Goal: Transaction & Acquisition: Purchase product/service

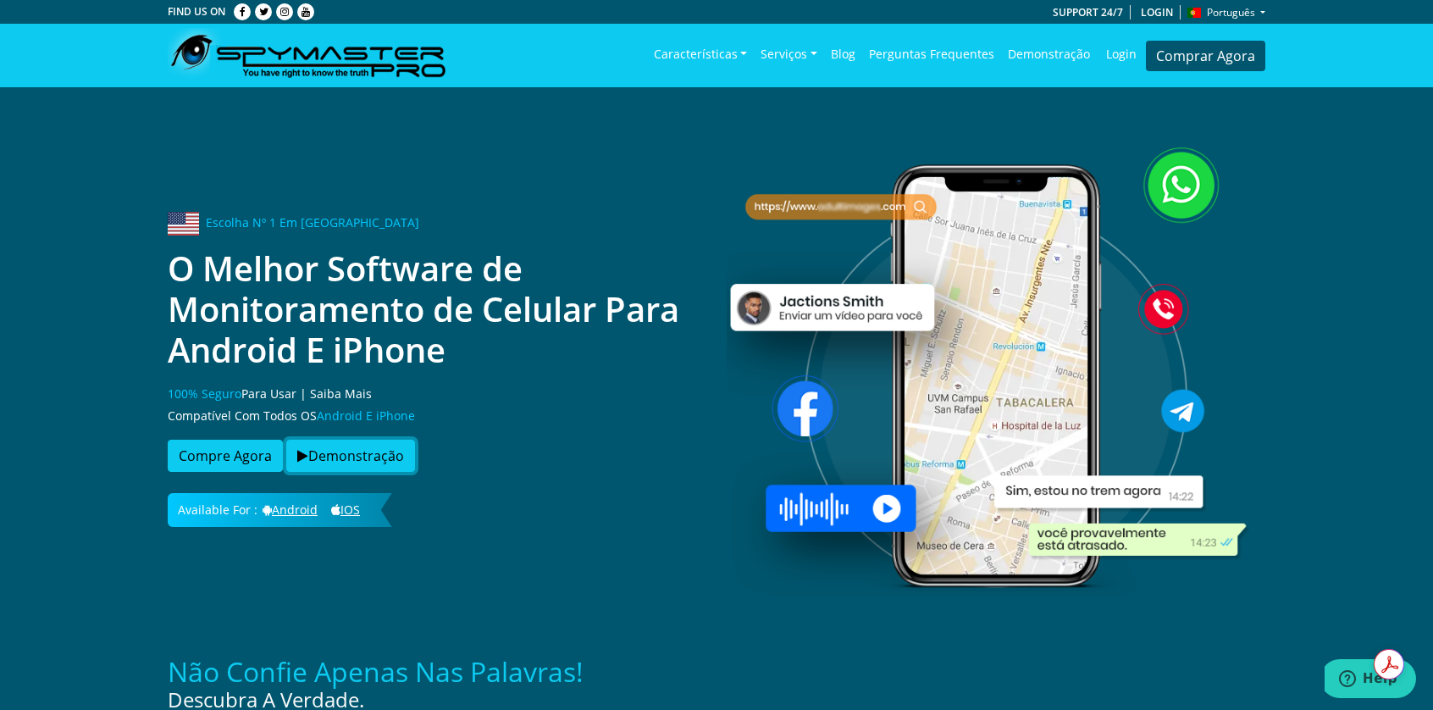
click at [380, 456] on button "Demonstração" at bounding box center [350, 456] width 129 height 32
click at [217, 451] on button "Compre Agora" at bounding box center [225, 456] width 115 height 32
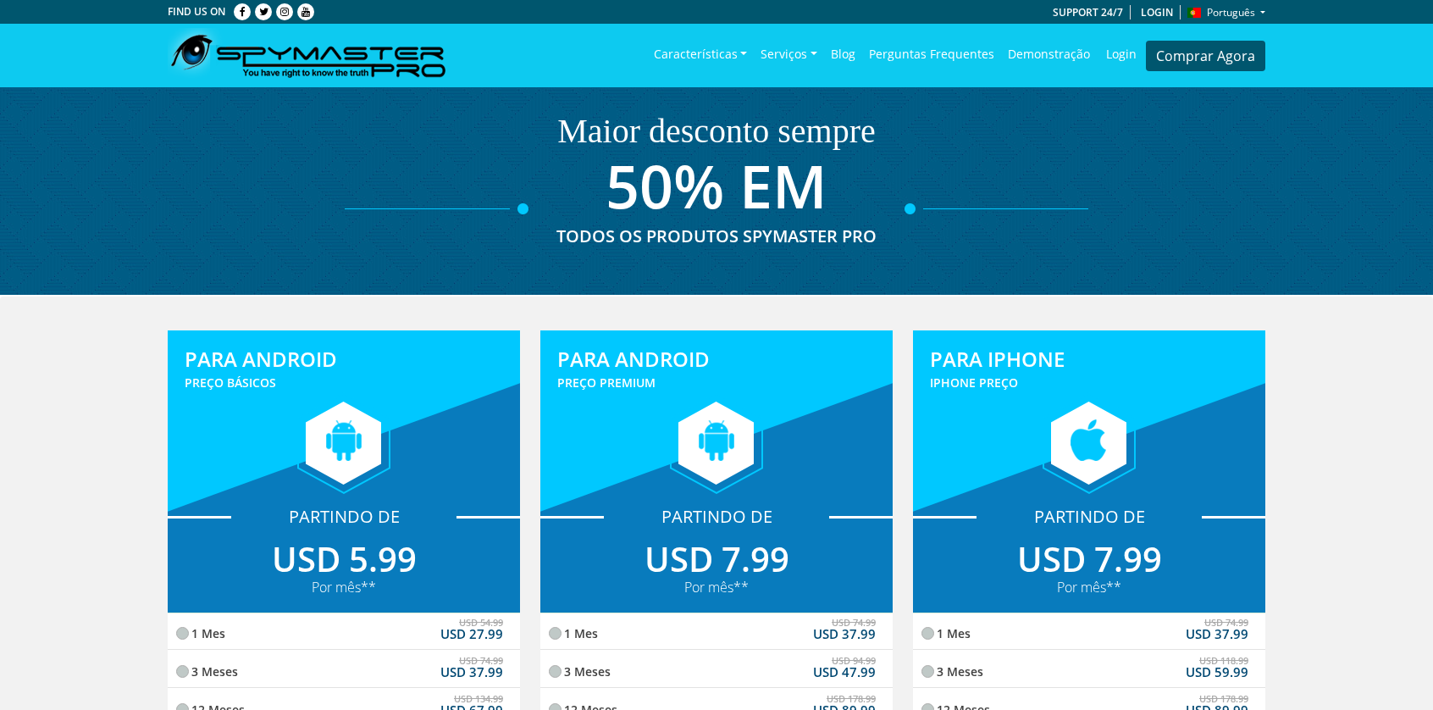
click at [1124, 55] on link "Login" at bounding box center [1121, 54] width 49 height 49
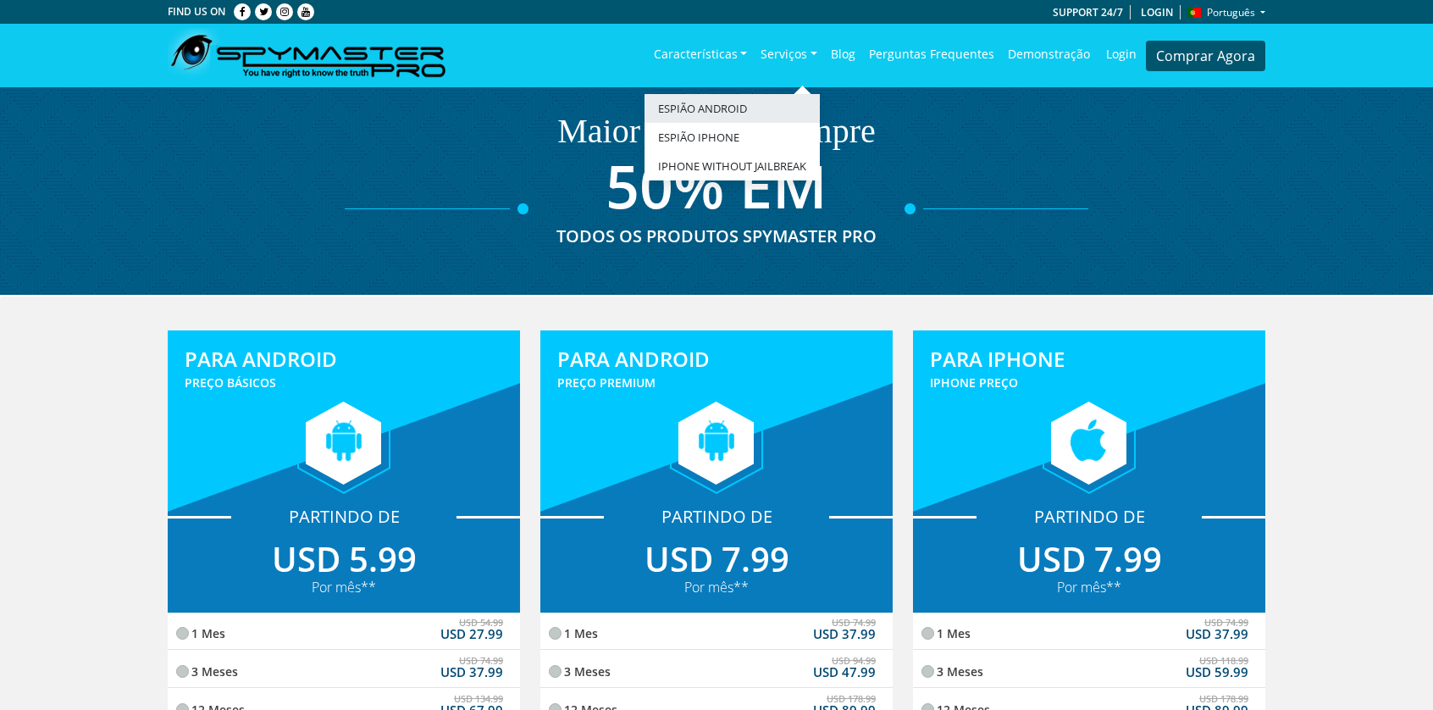
click at [749, 107] on link "Espião Android" at bounding box center [731, 108] width 175 height 29
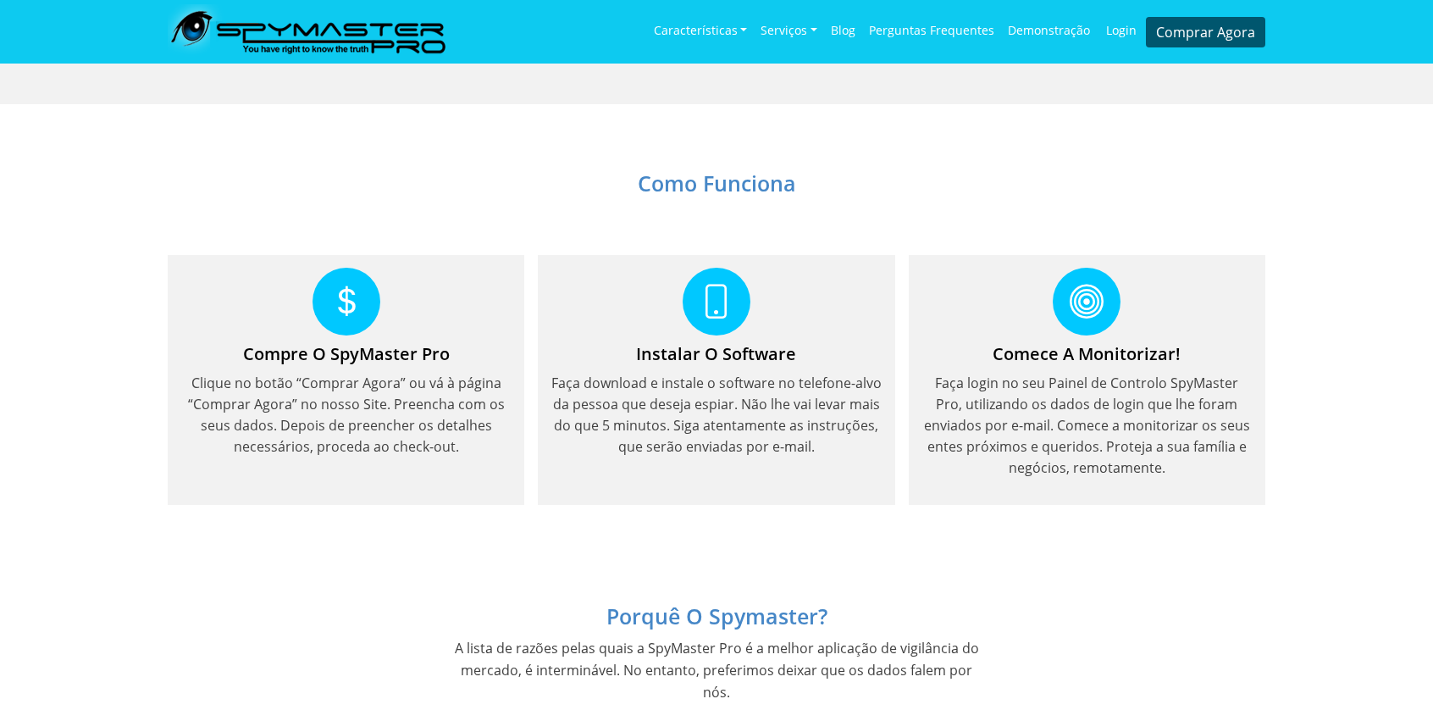
scroll to position [1101, 0]
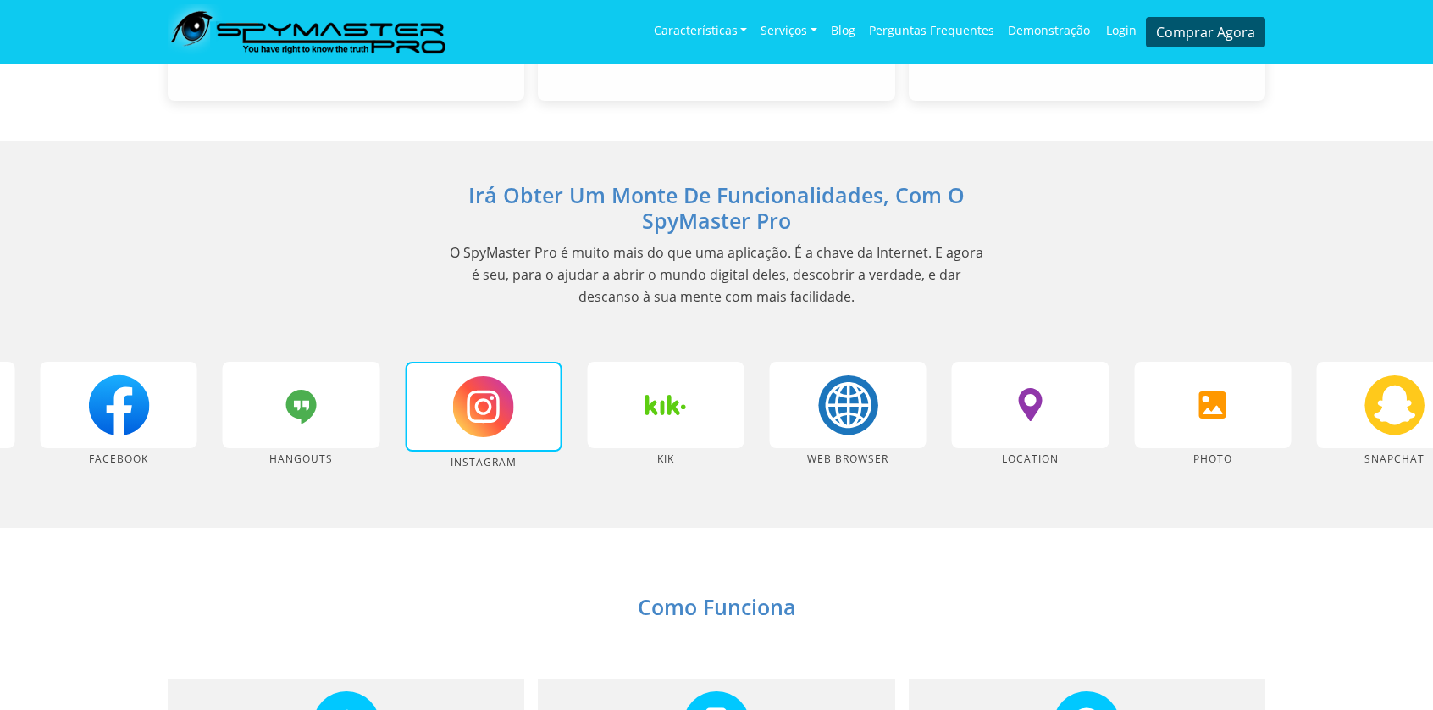
click at [635, 379] on img "12 / 26" at bounding box center [665, 404] width 61 height 61
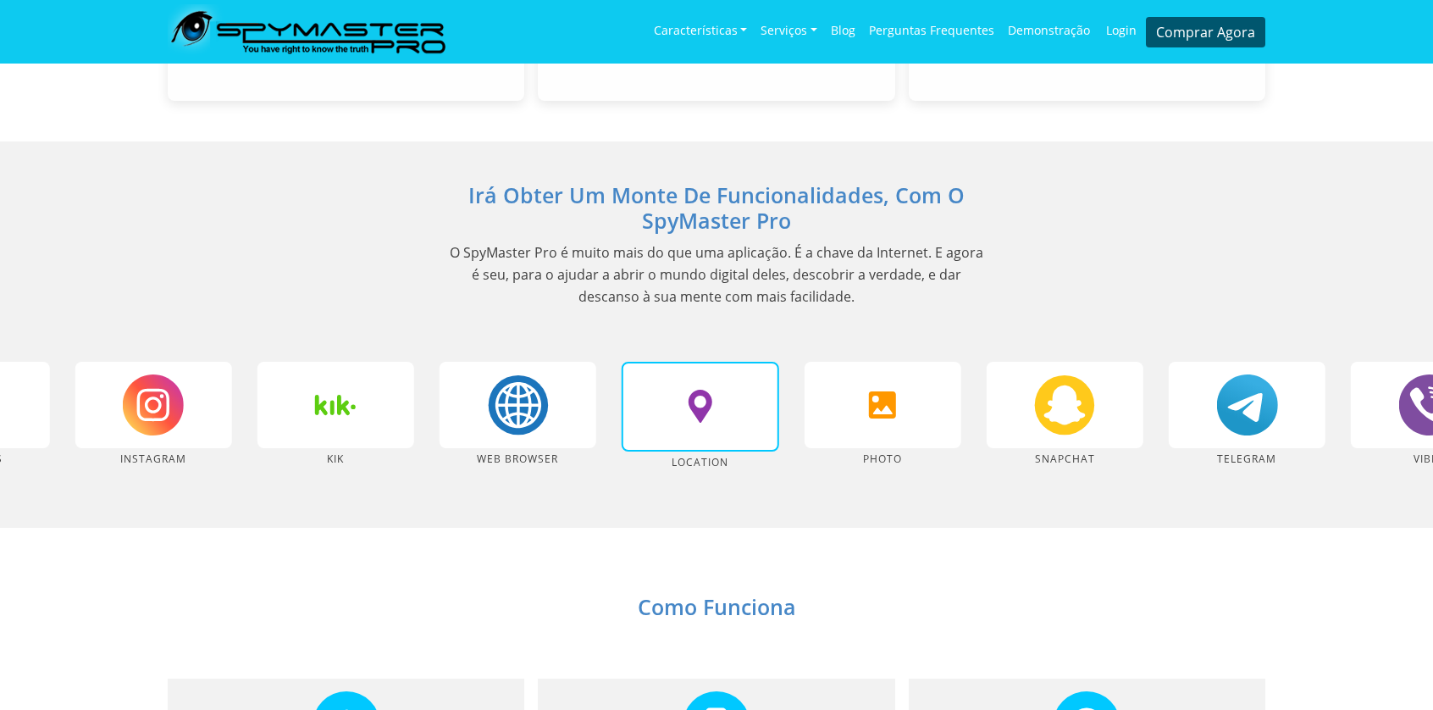
click at [1169, 424] on div "17 / 26" at bounding box center [1247, 405] width 157 height 86
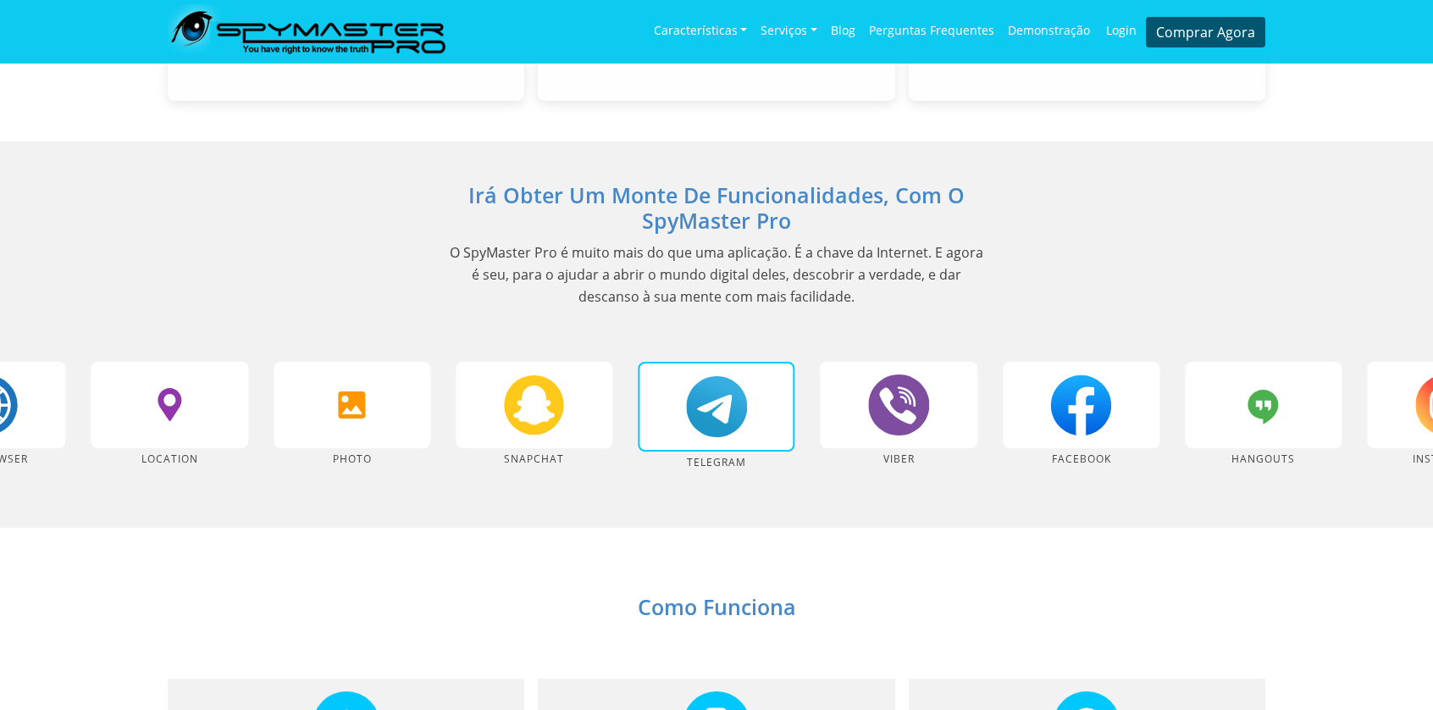
click at [583, 397] on div "Instagram Kik Web Browser Location Photo Snapchat Telegram Viber Facebook hango…" at bounding box center [716, 424] width 1433 height 125
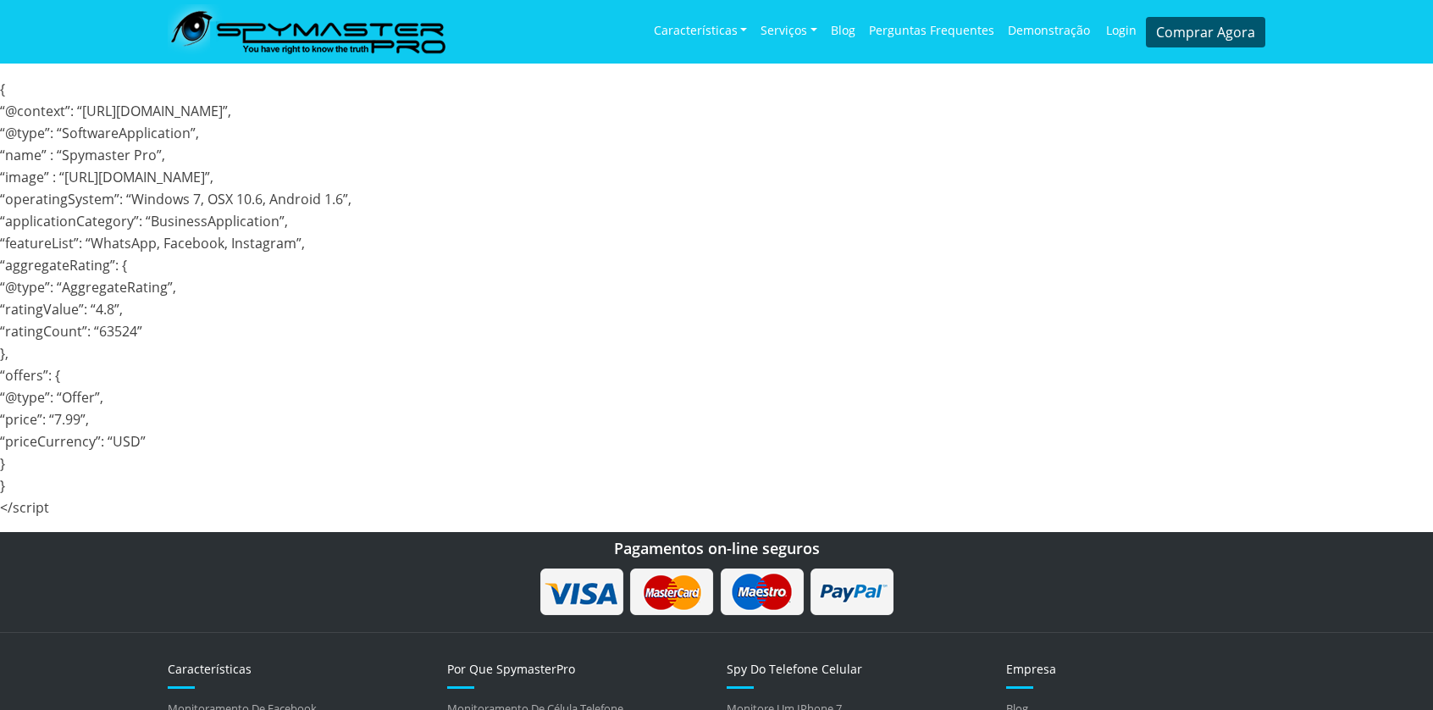
scroll to position [2879, 0]
